Goal: Transaction & Acquisition: Purchase product/service

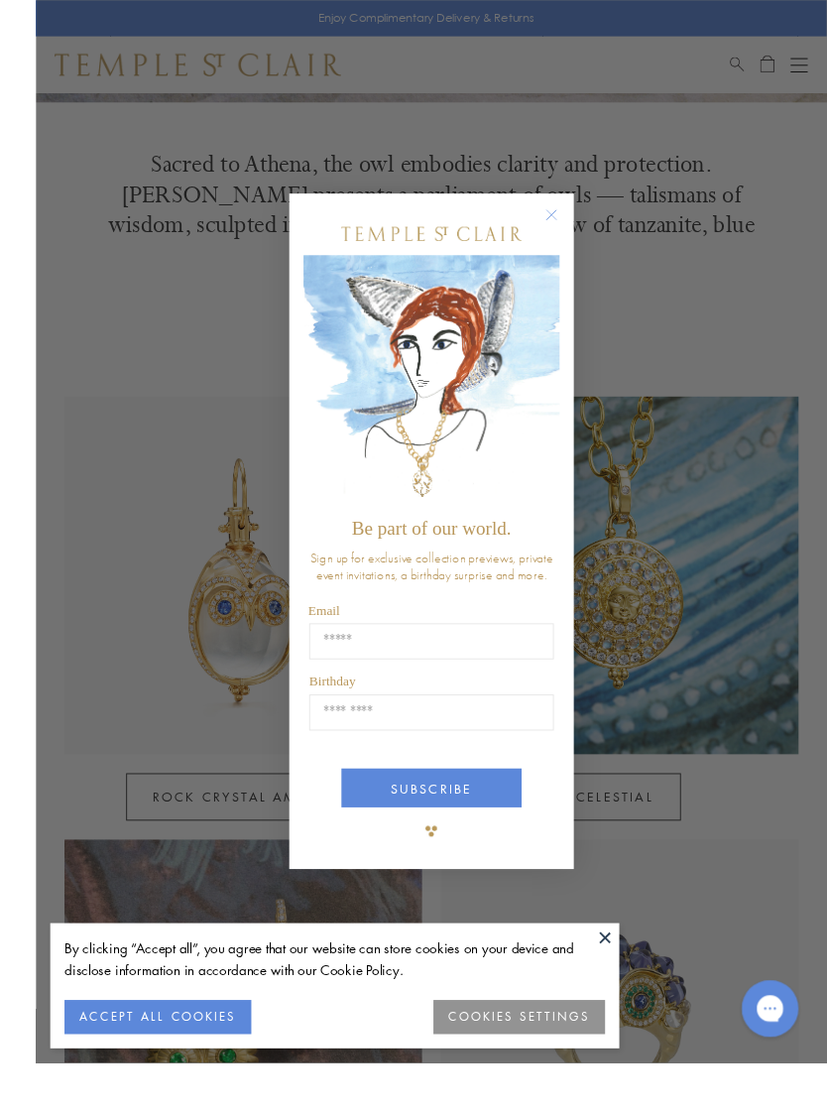
scroll to position [572, 0]
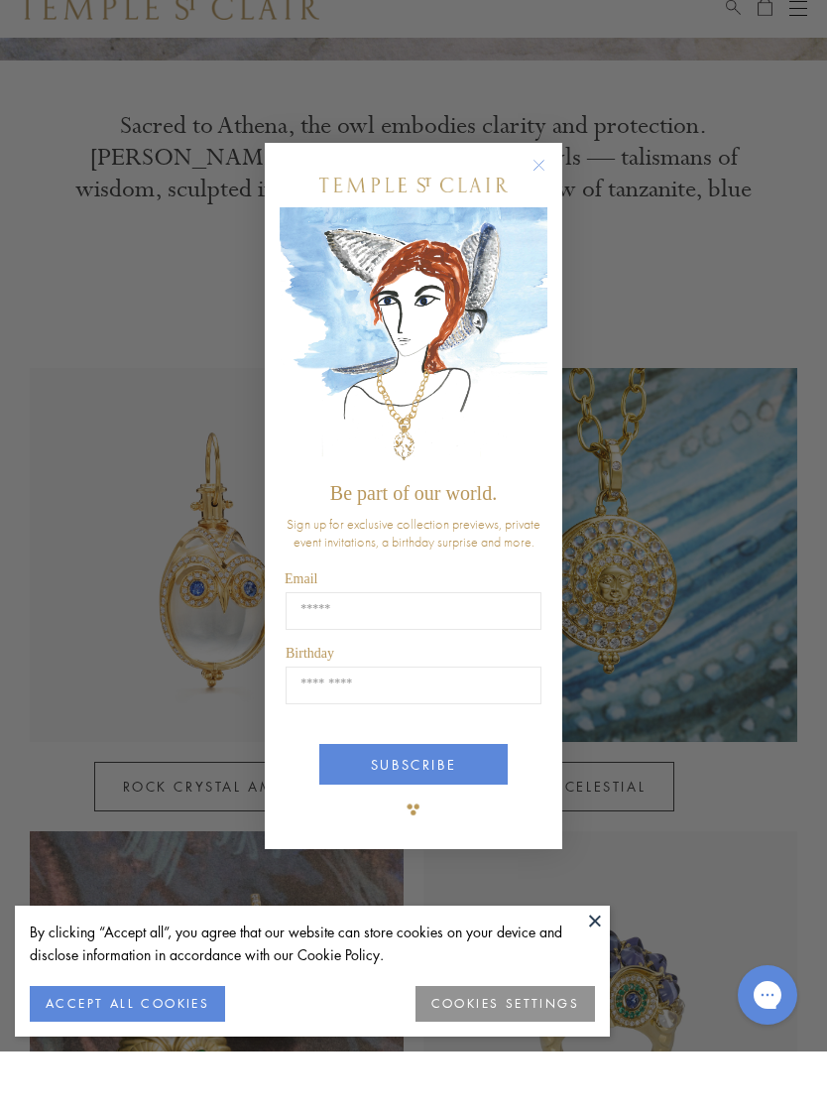
click at [540, 231] on div "Close dialog Be part of our world. Sign up for exclusive collection previews, p…" at bounding box center [414, 555] width 298 height 706
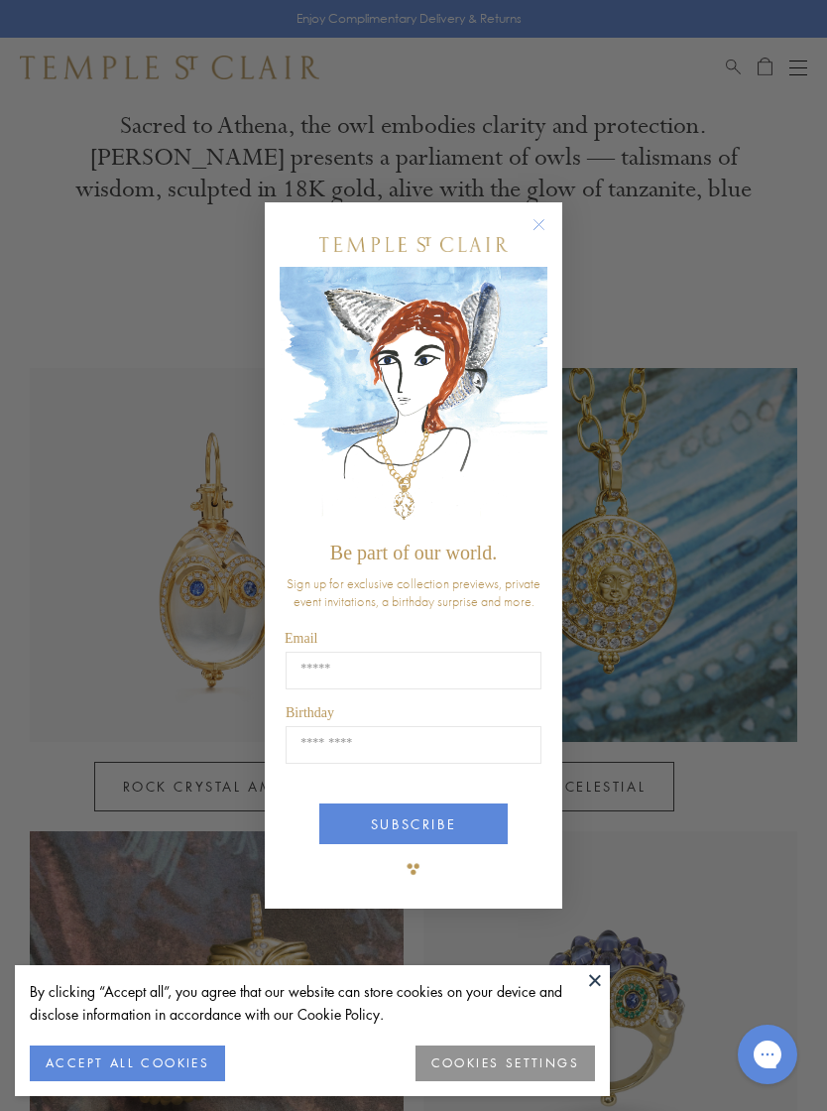
click at [550, 230] on icon "Close dialog" at bounding box center [539, 224] width 25 height 25
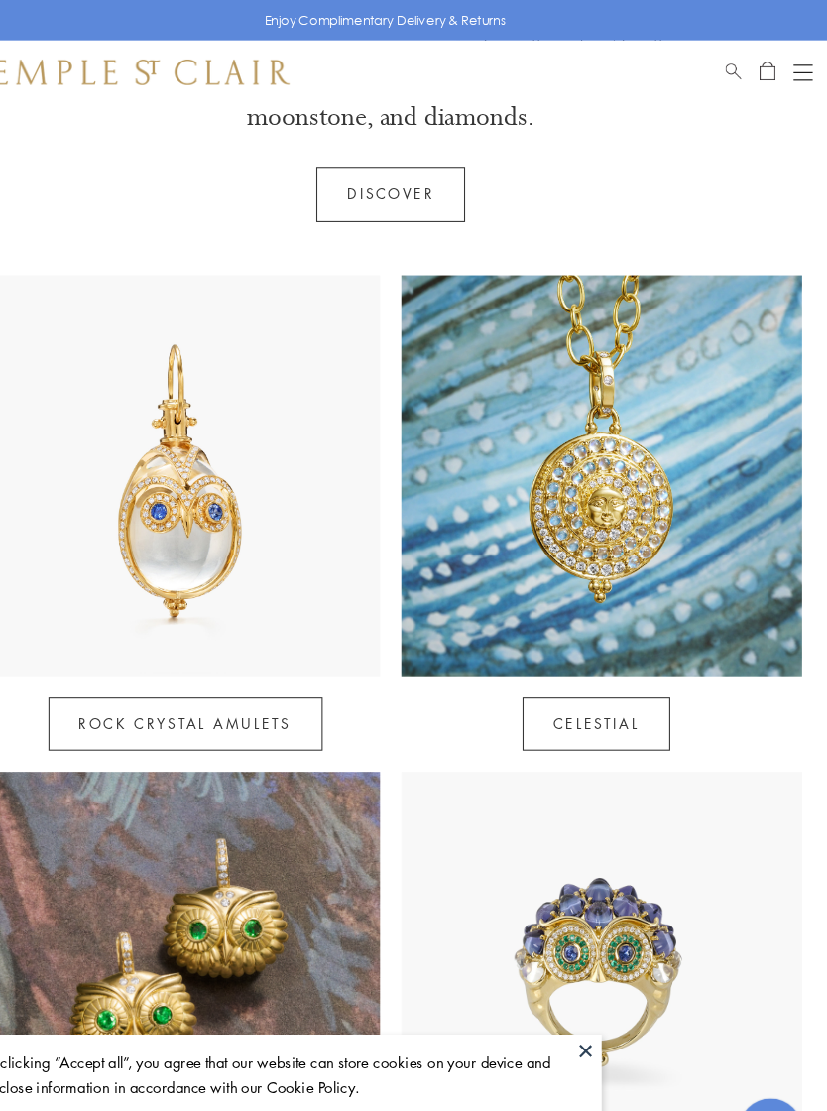
scroll to position [536, 0]
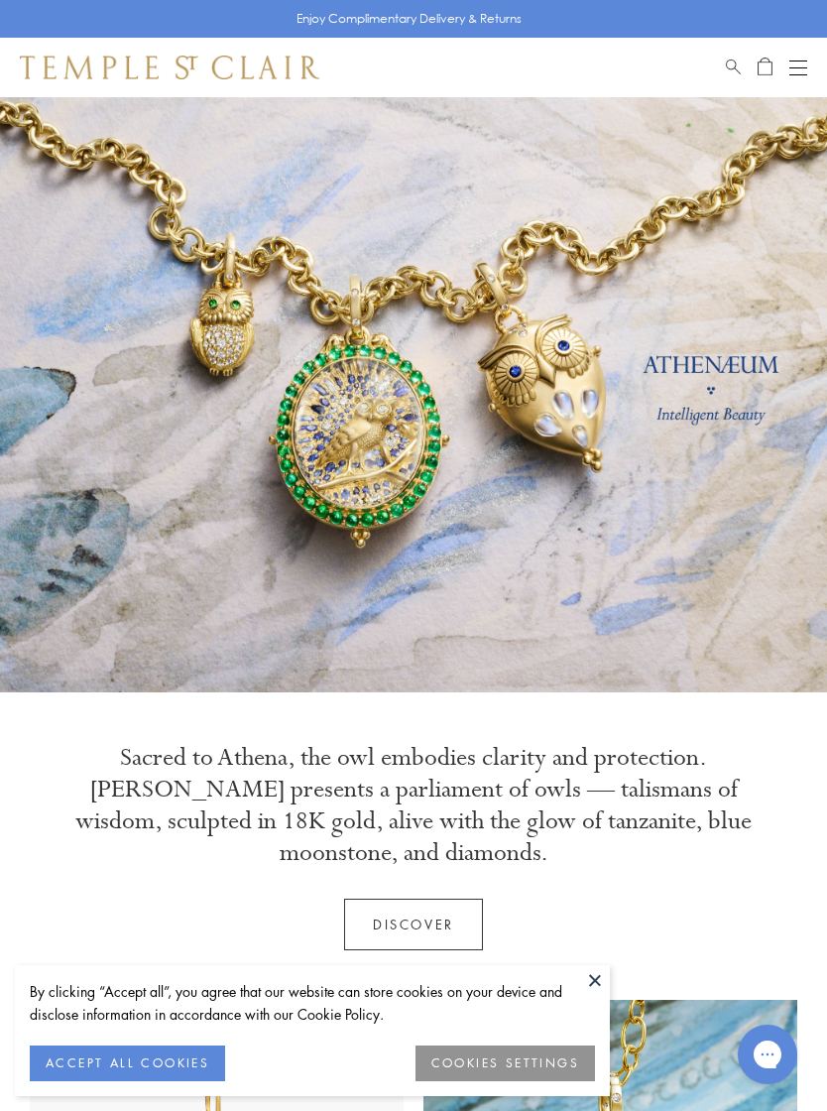
click at [799, 49] on div "Shop Shop Categories Amulets Pendants & Charms Lockets Chains & Leather Cords E…" at bounding box center [413, 68] width 827 height 60
click at [804, 57] on button "Open navigation" at bounding box center [799, 68] width 18 height 24
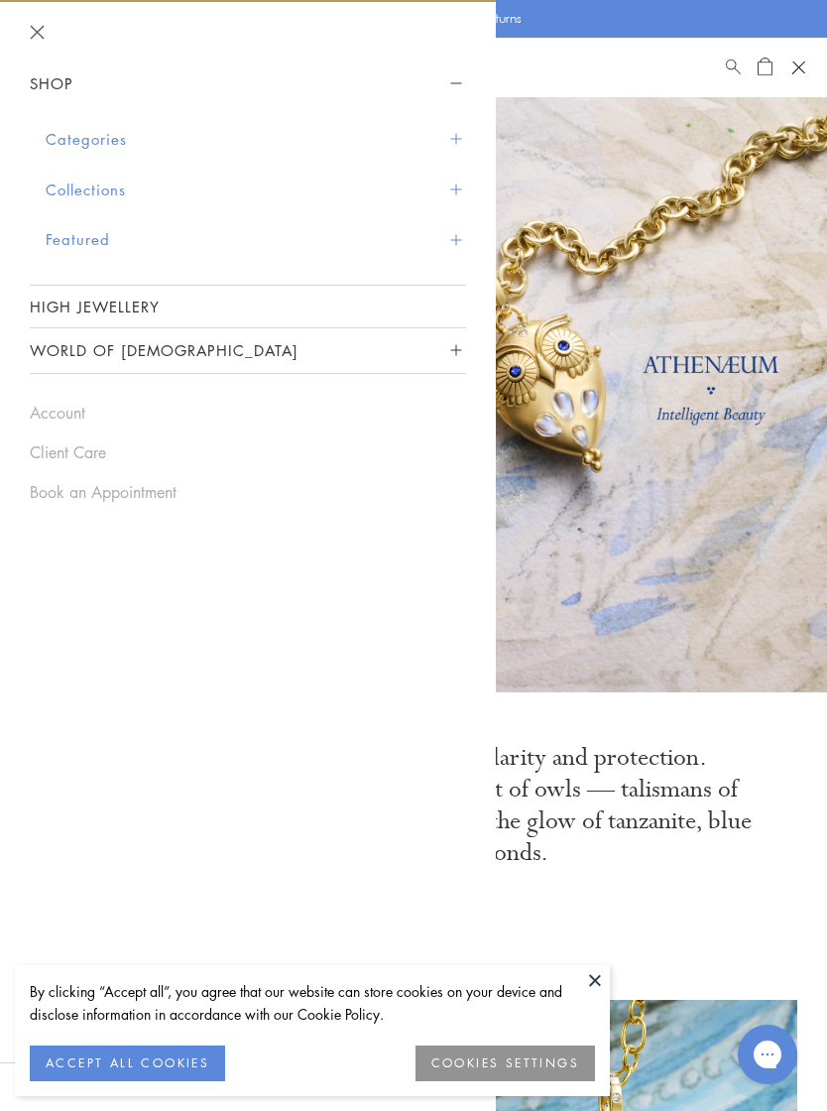
click at [84, 148] on button "Categories" at bounding box center [256, 139] width 421 height 51
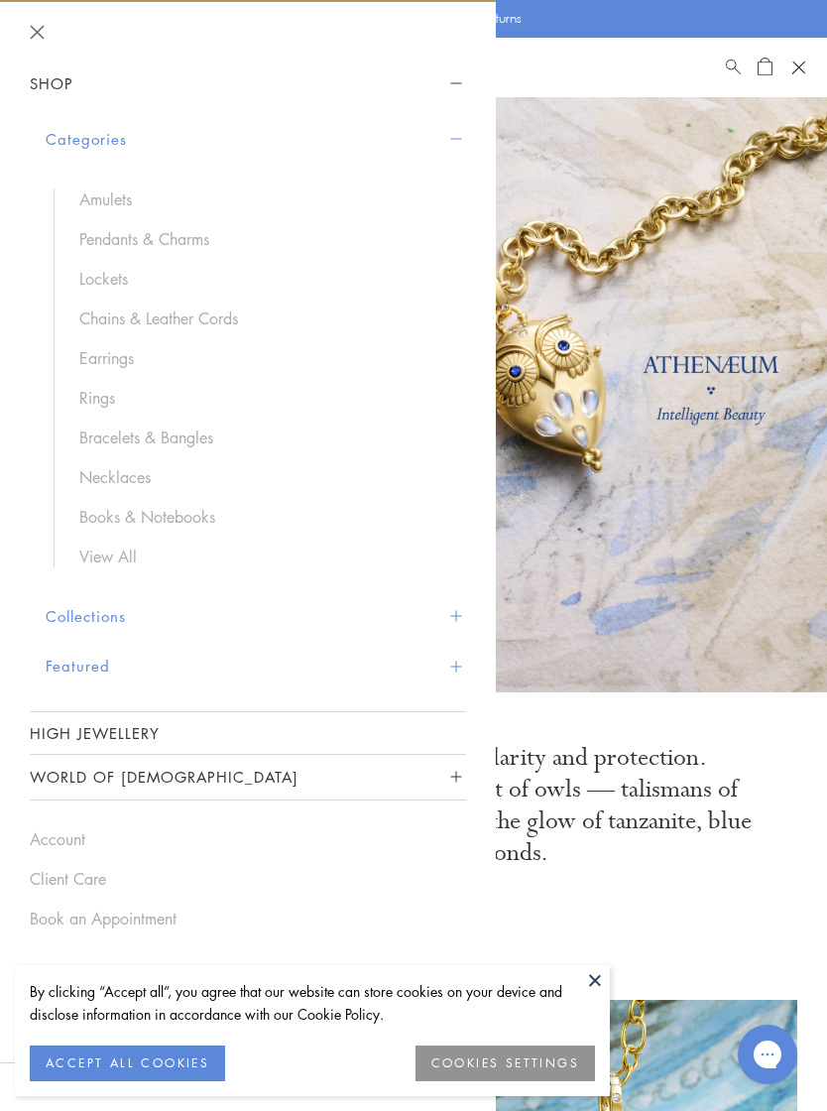
click at [180, 315] on link "Chains & Leather Cords" at bounding box center [262, 319] width 367 height 22
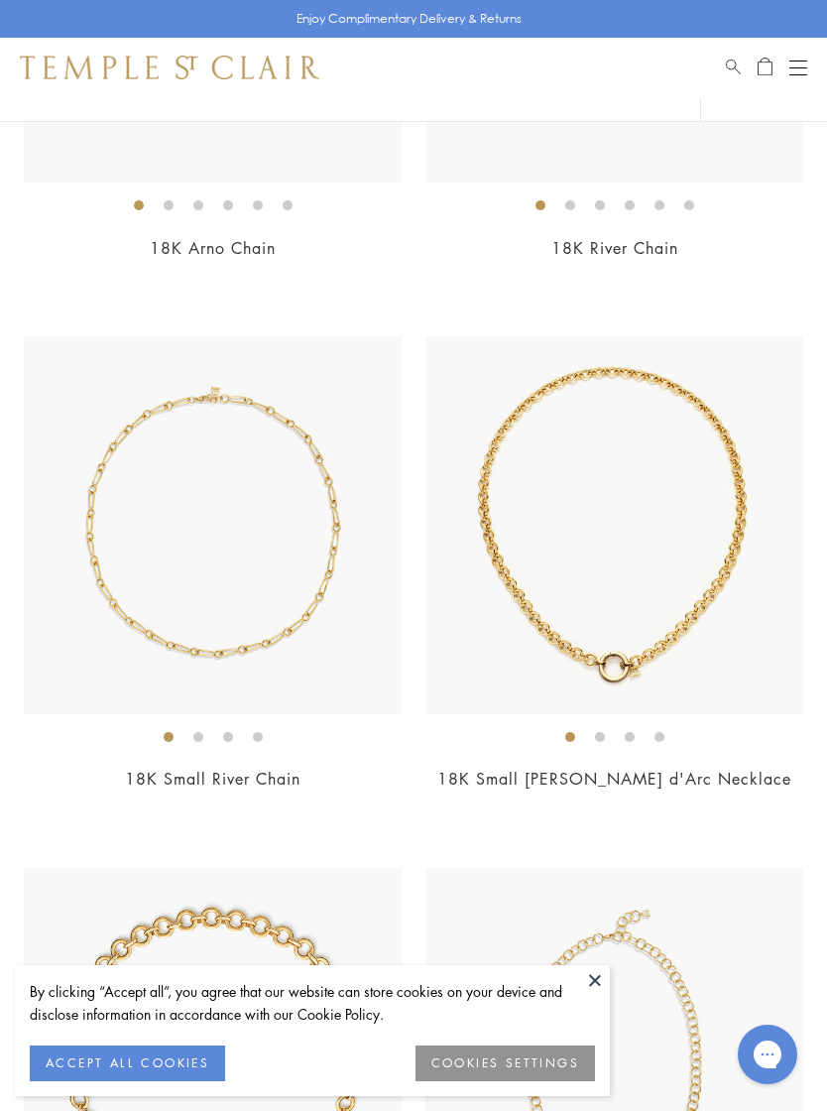
scroll to position [541, 0]
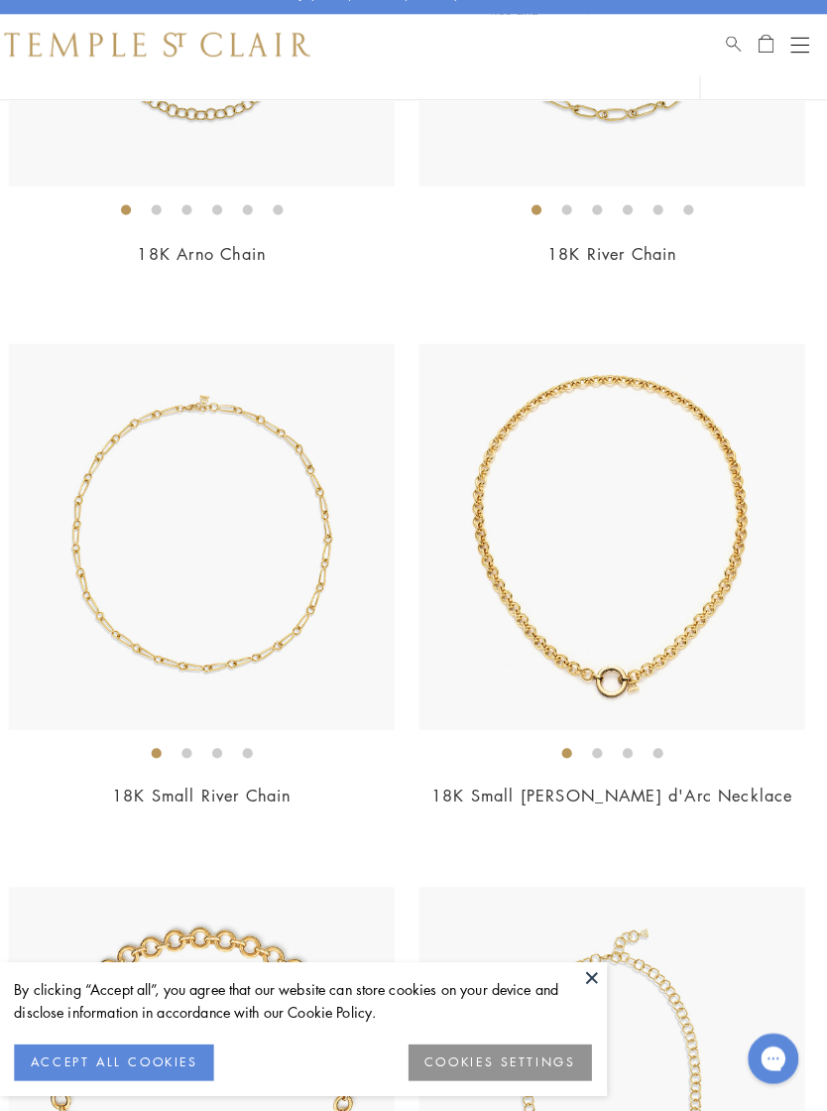
scroll to position [544, 0]
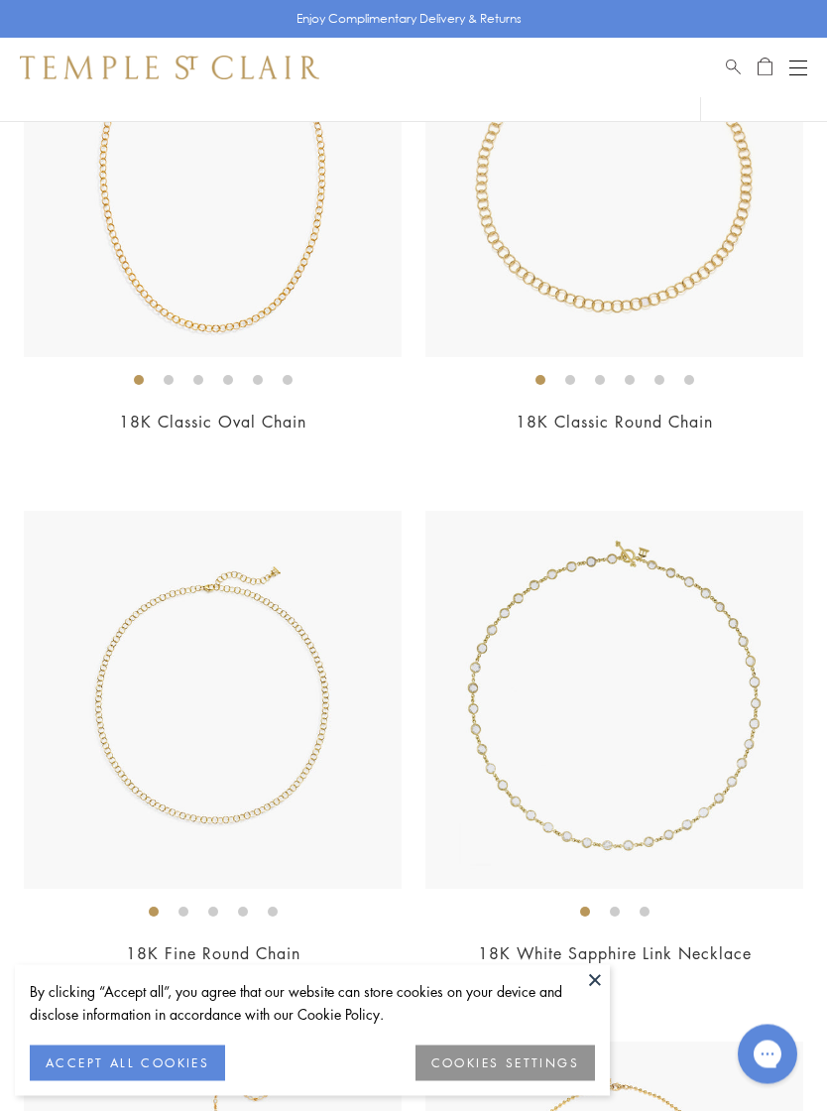
scroll to position [1942, 0]
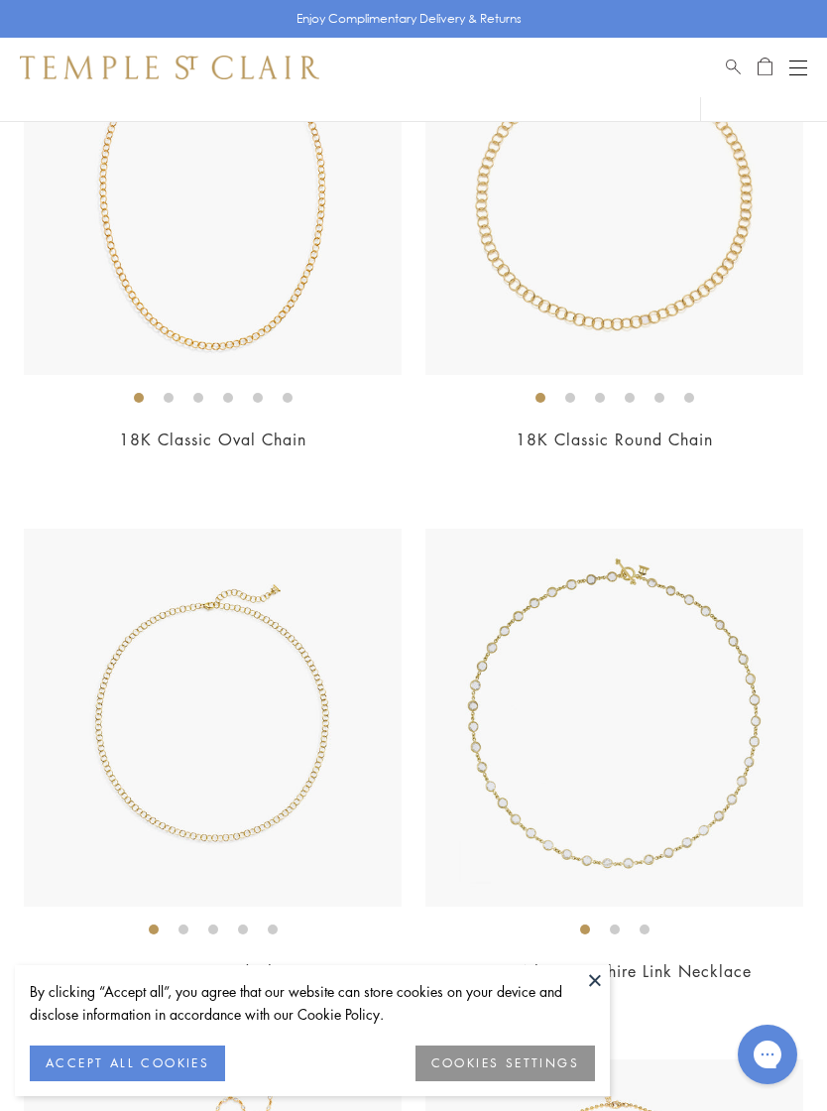
click at [157, 227] on img at bounding box center [213, 186] width 378 height 378
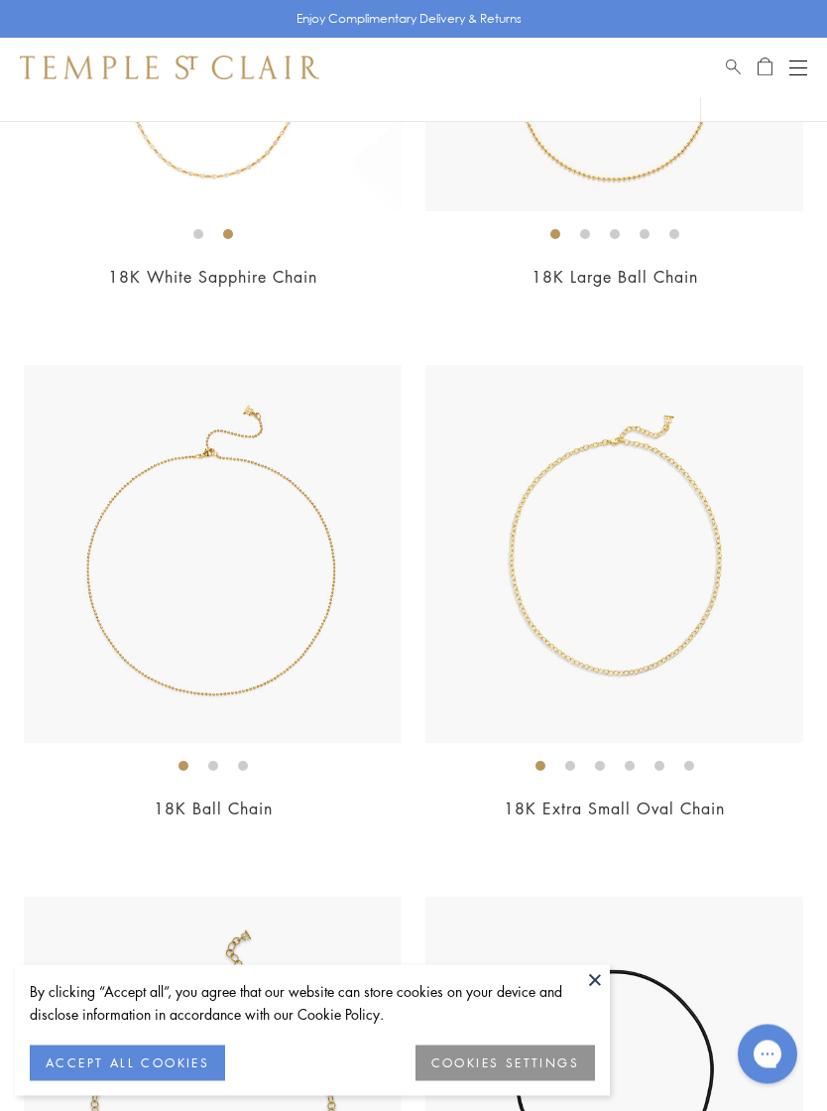
scroll to position [3169, 0]
click at [679, 798] on link "18K Extra Small Oval Chain" at bounding box center [614, 809] width 221 height 22
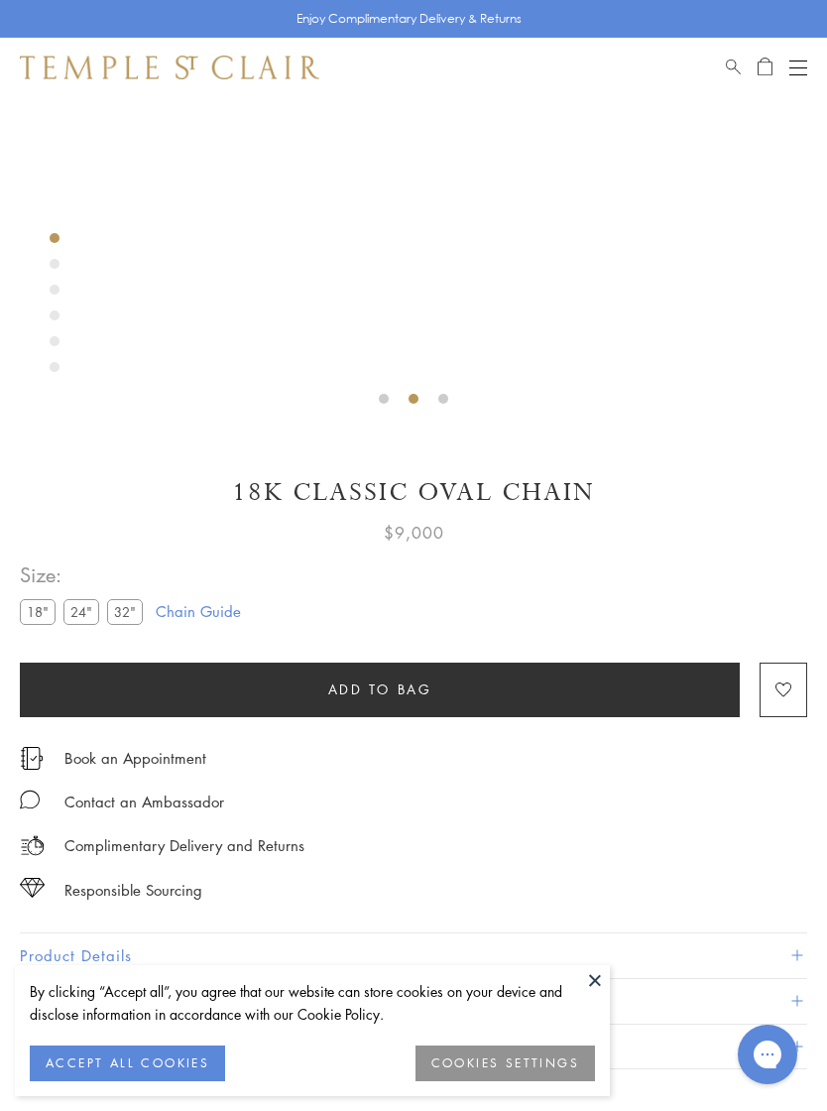
scroll to position [513, 0]
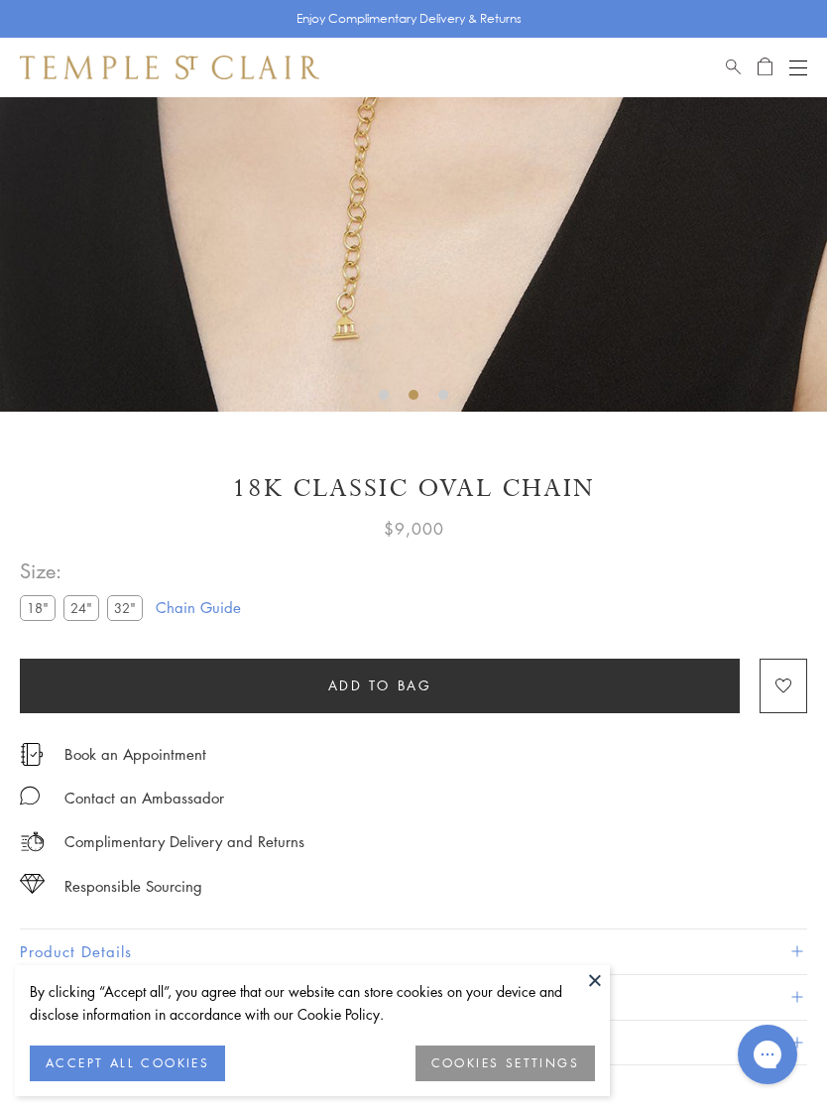
click at [592, 995] on button at bounding box center [595, 980] width 30 height 30
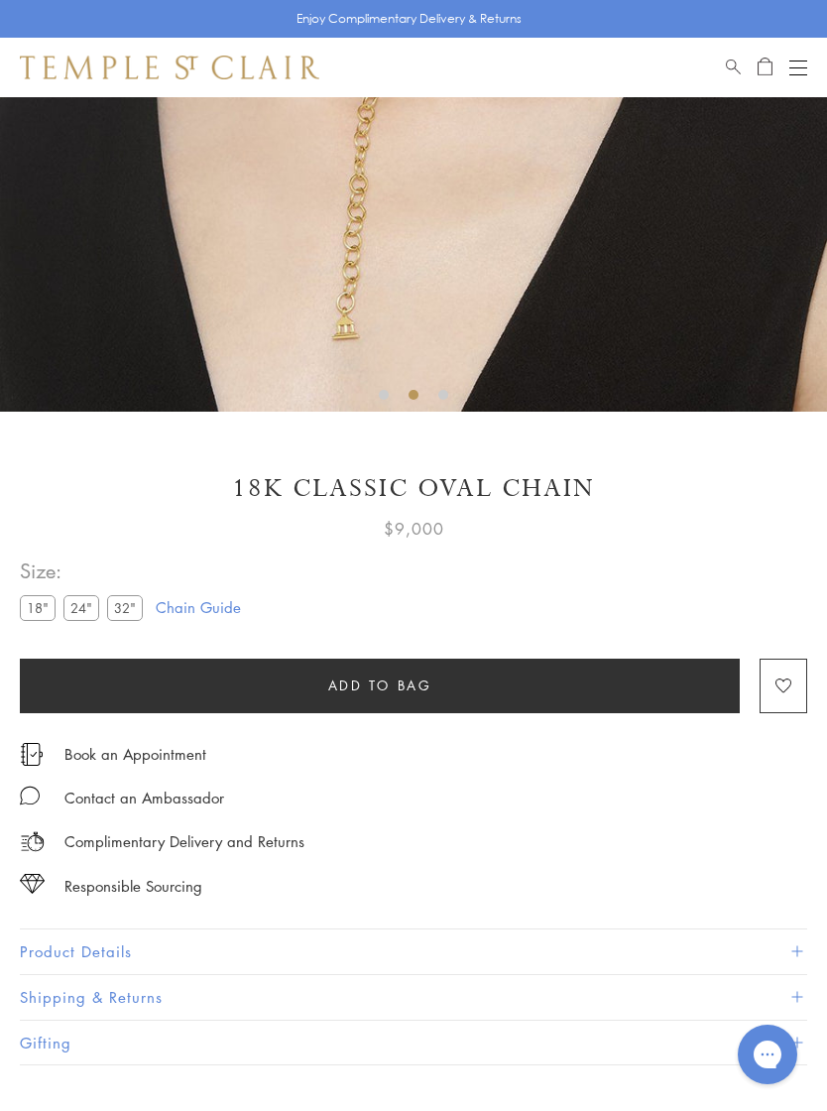
scroll to position [532, 0]
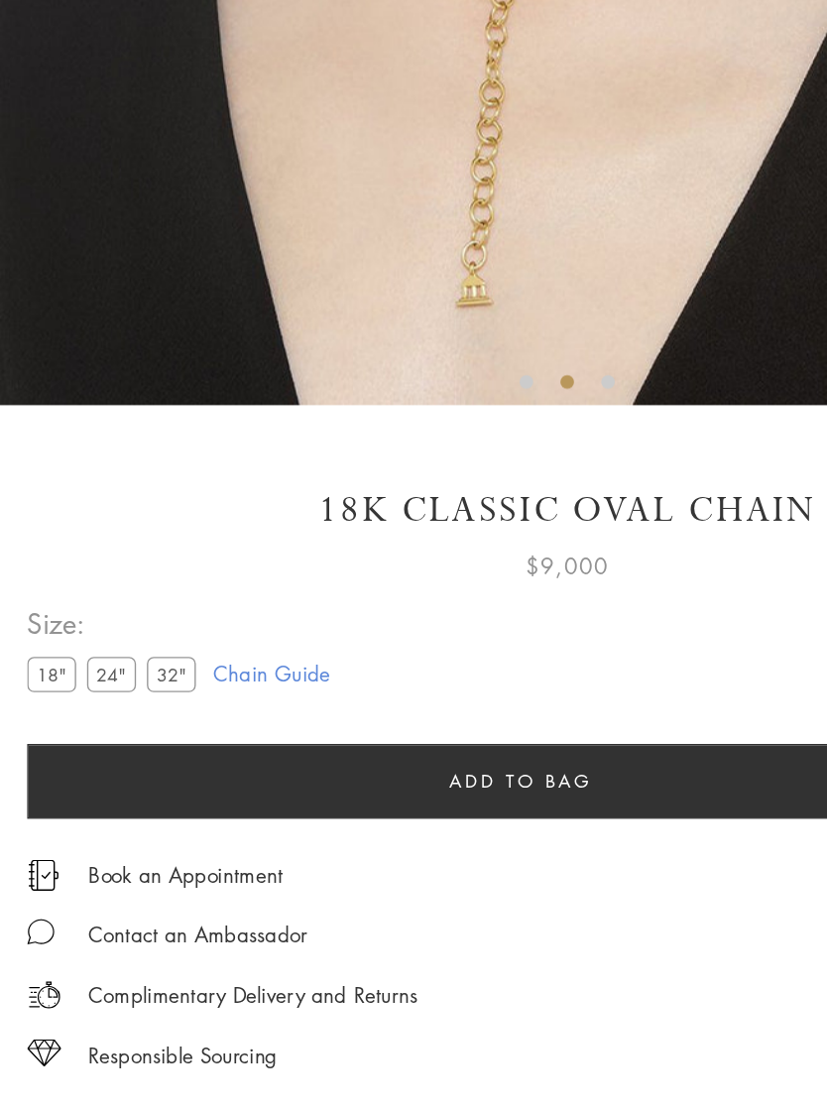
click at [80, 576] on label "24"" at bounding box center [81, 588] width 36 height 25
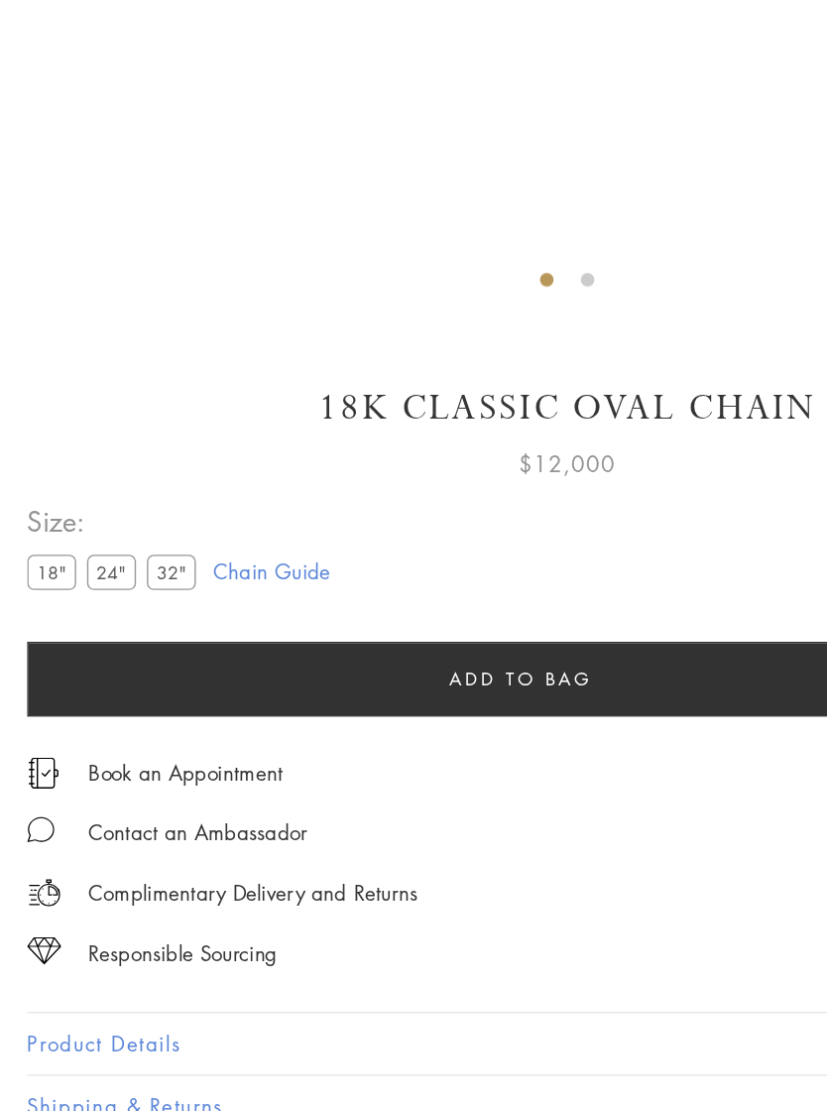
scroll to position [425, 0]
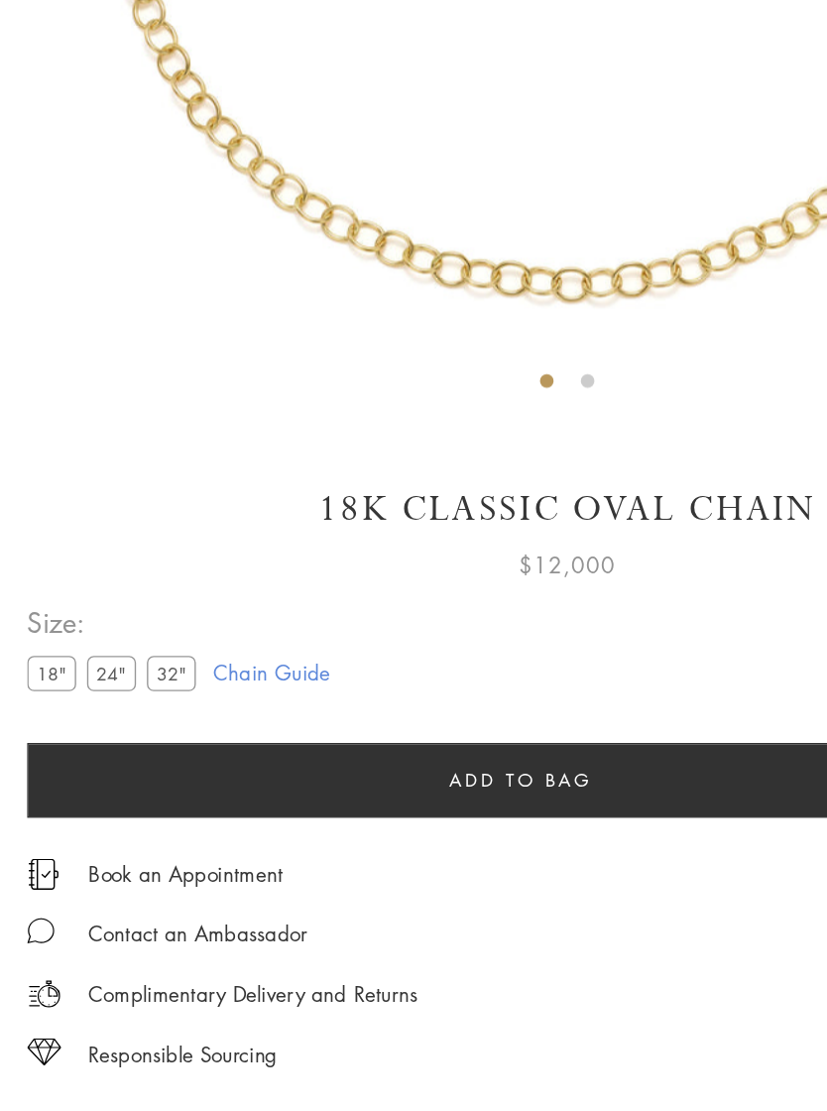
click at [132, 684] on label "32"" at bounding box center [125, 696] width 36 height 25
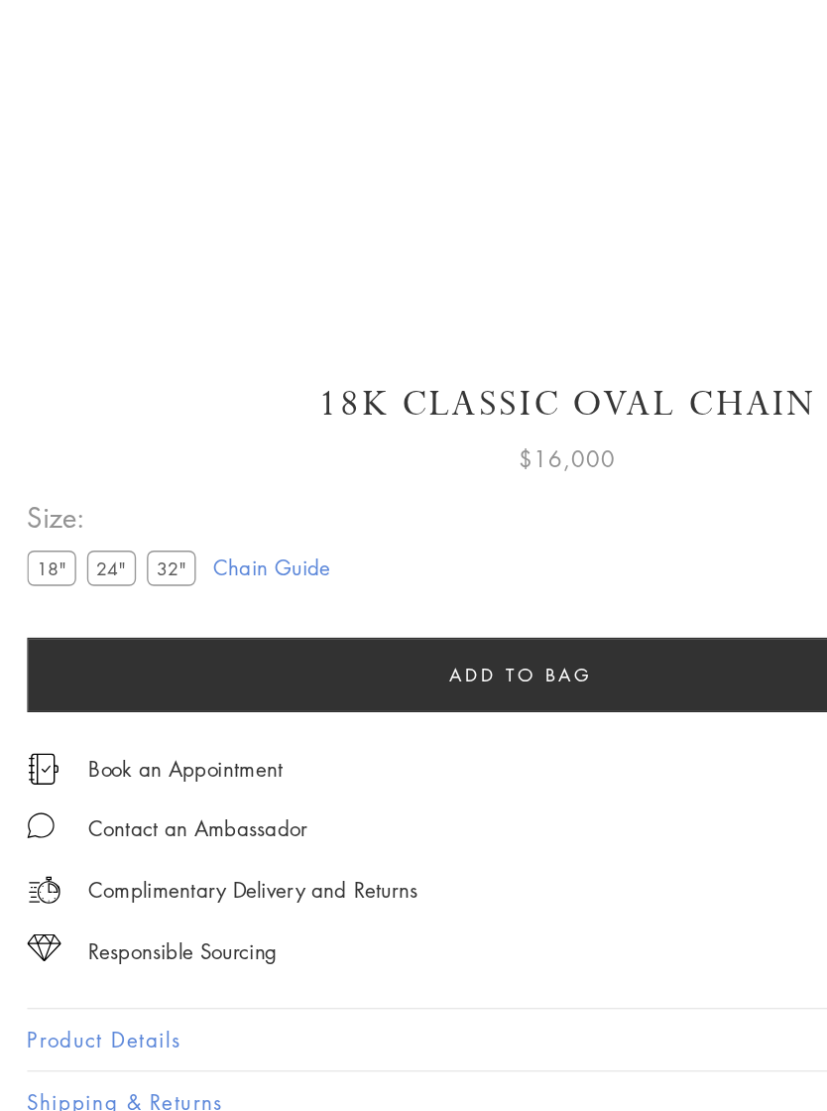
scroll to position [436, 0]
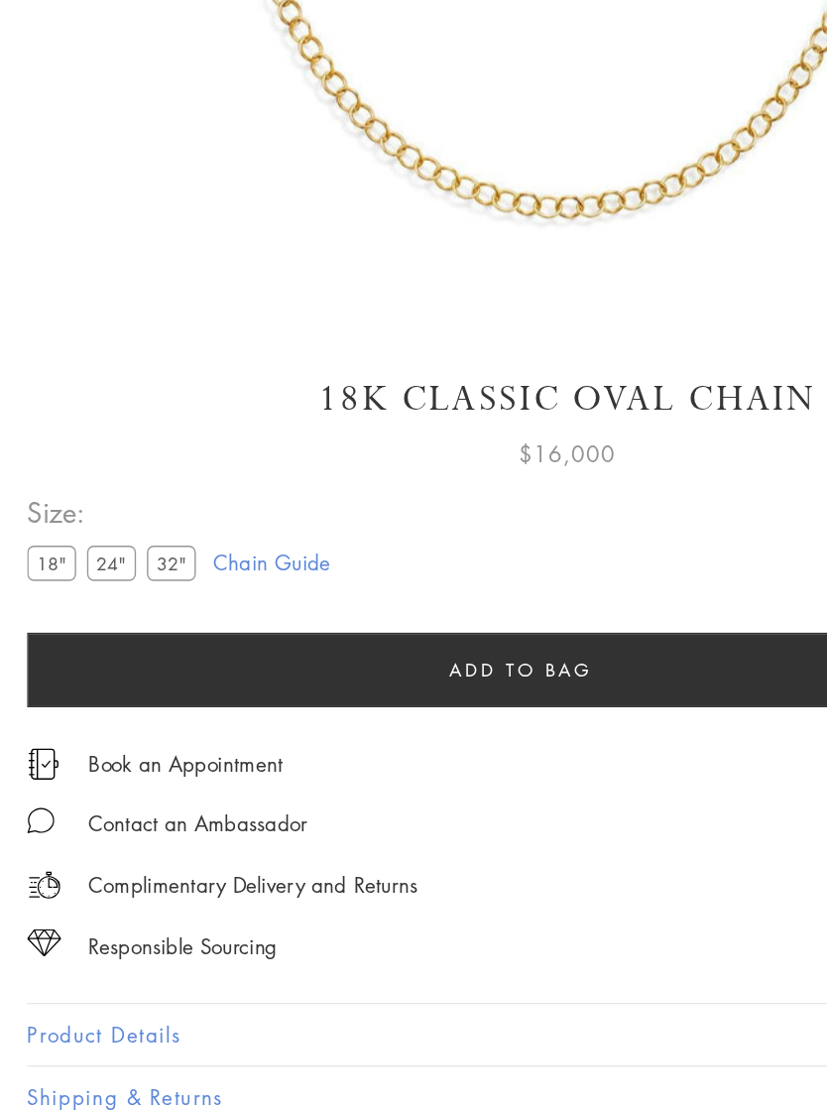
click at [38, 677] on label "18"" at bounding box center [38, 689] width 36 height 25
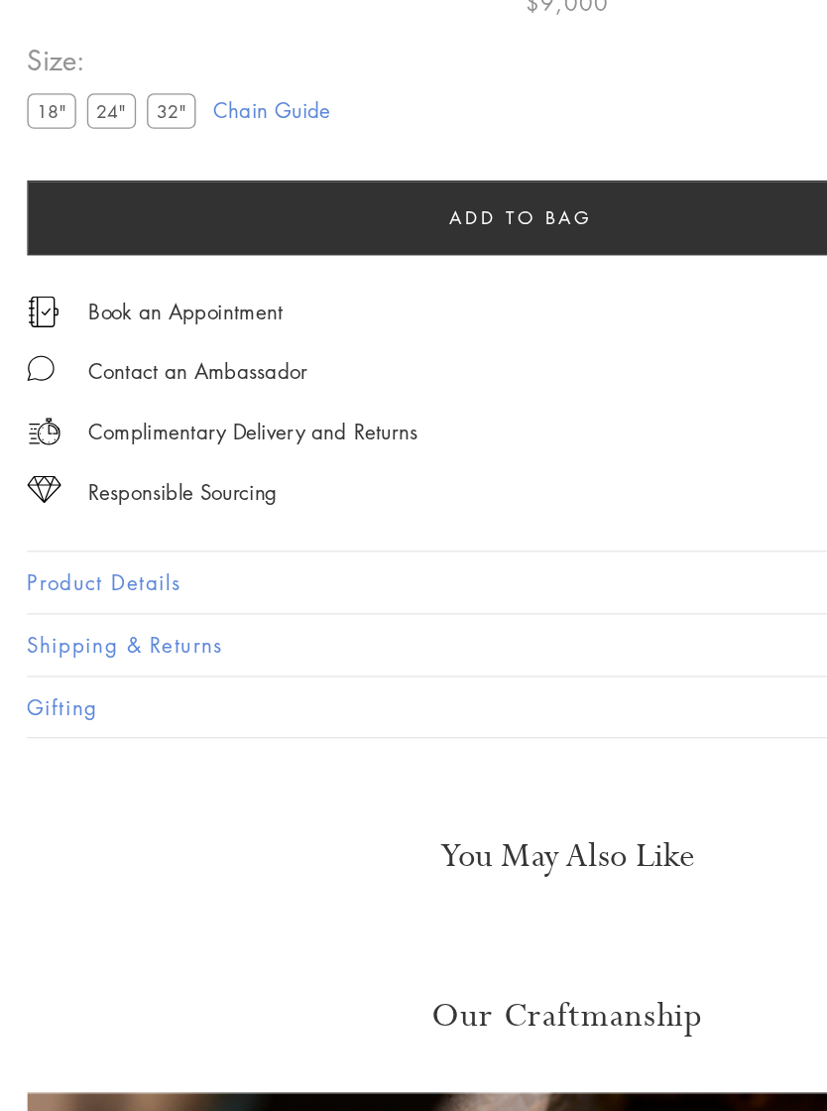
scroll to position [762, 0]
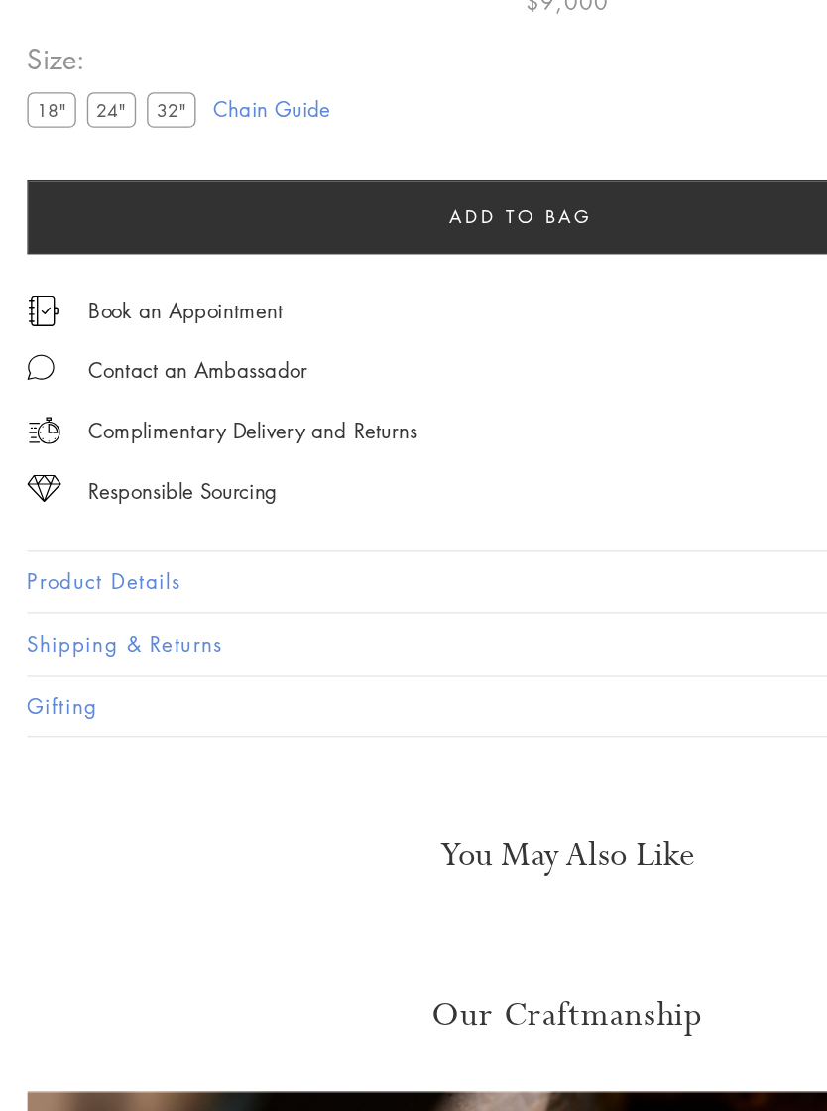
click at [77, 681] on button "Product Details" at bounding box center [414, 703] width 788 height 45
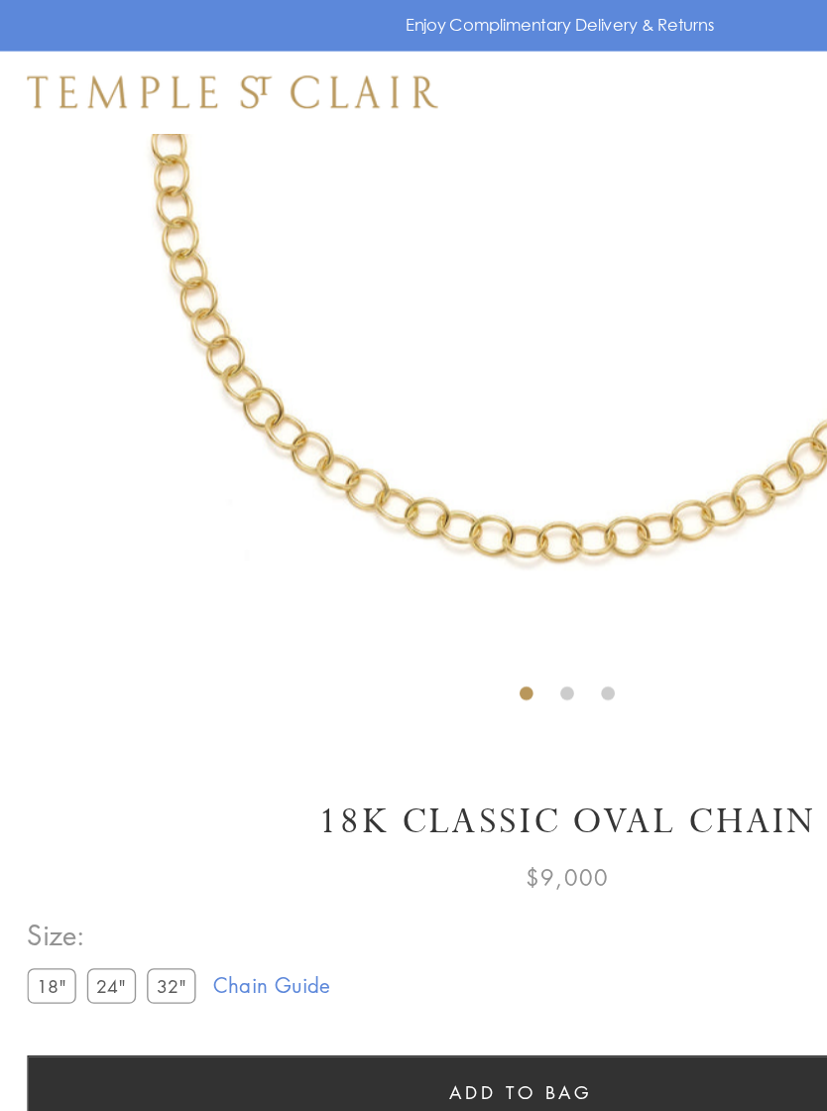
scroll to position [384, 0]
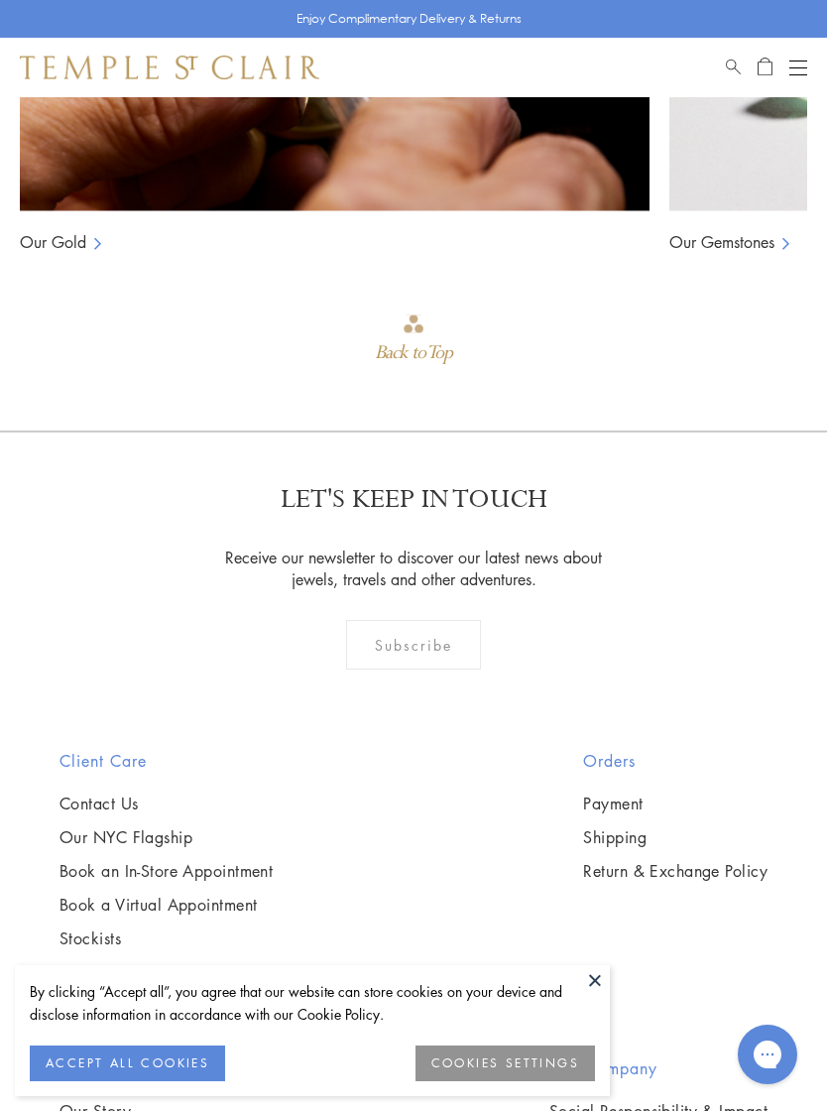
scroll to position [2524, 0]
